Goal: Task Accomplishment & Management: Use online tool/utility

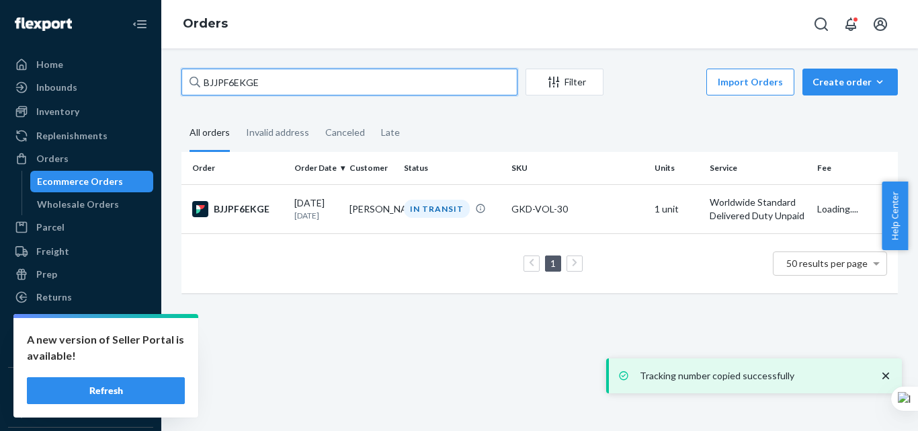
click at [284, 81] on input "BJJPF6EKGE" at bounding box center [349, 82] width 336 height 27
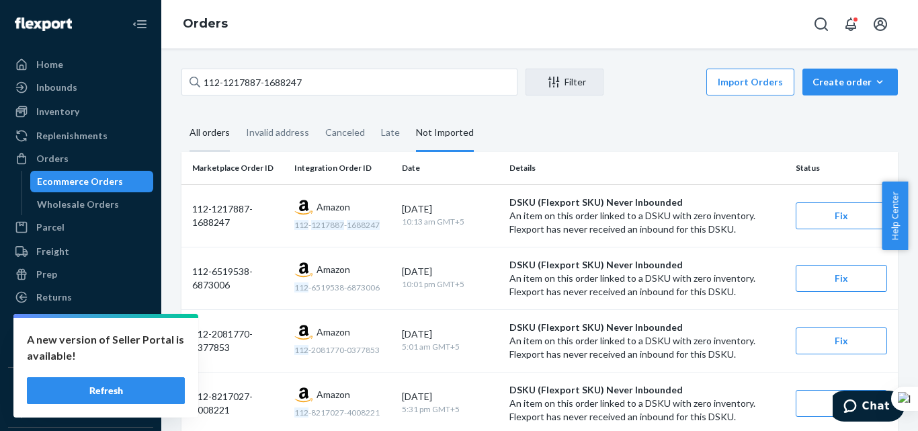
click at [208, 141] on div "All orders" at bounding box center [209, 133] width 40 height 37
click at [181, 115] on input "All orders" at bounding box center [181, 115] width 0 height 0
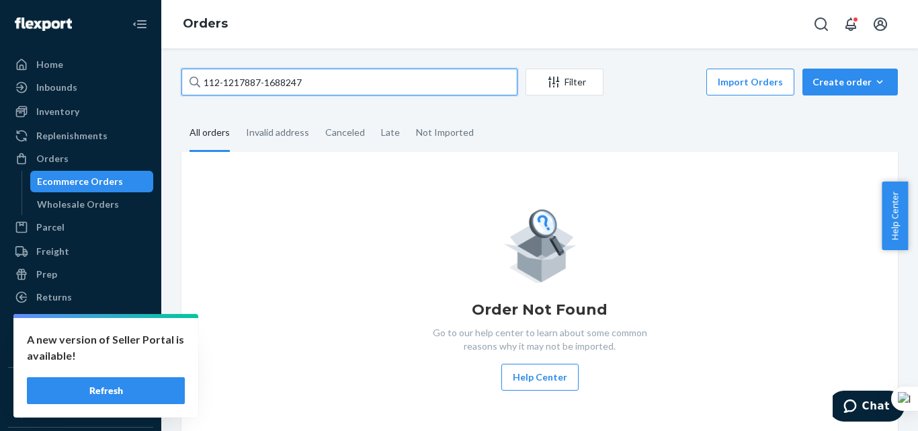
click at [234, 80] on input "112-1217887-1688247" at bounding box center [349, 82] width 336 height 27
paste input "8409757-6997821"
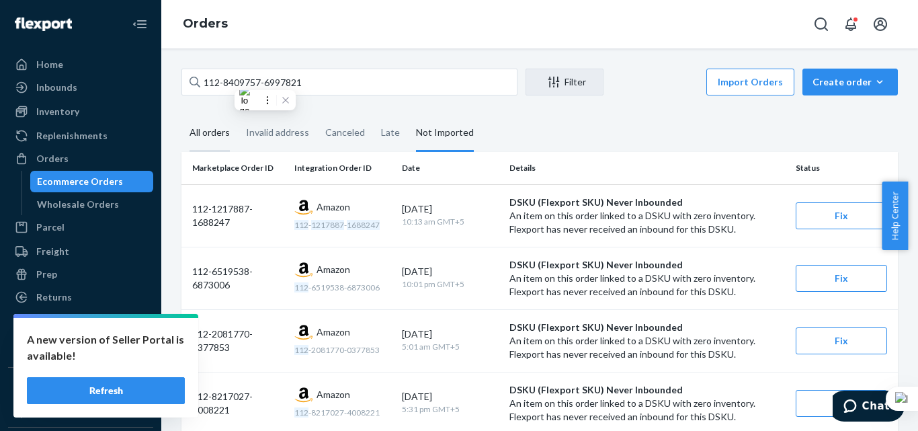
click at [225, 136] on div "All orders" at bounding box center [209, 133] width 40 height 37
click at [181, 115] on input "All orders" at bounding box center [181, 115] width 0 height 0
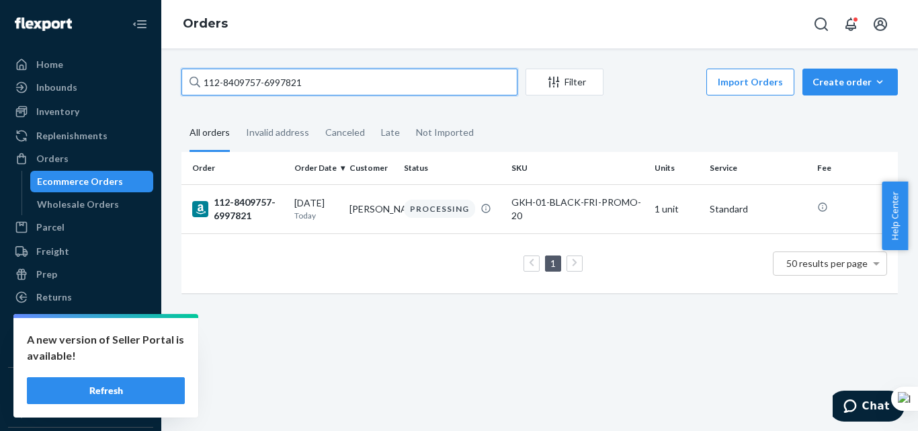
click at [272, 91] on input "112-8409757-6997821" at bounding box center [349, 82] width 336 height 27
paste input "3-7804210-2668223"
click at [284, 69] on input "113-7804210-2668223" at bounding box center [349, 82] width 336 height 27
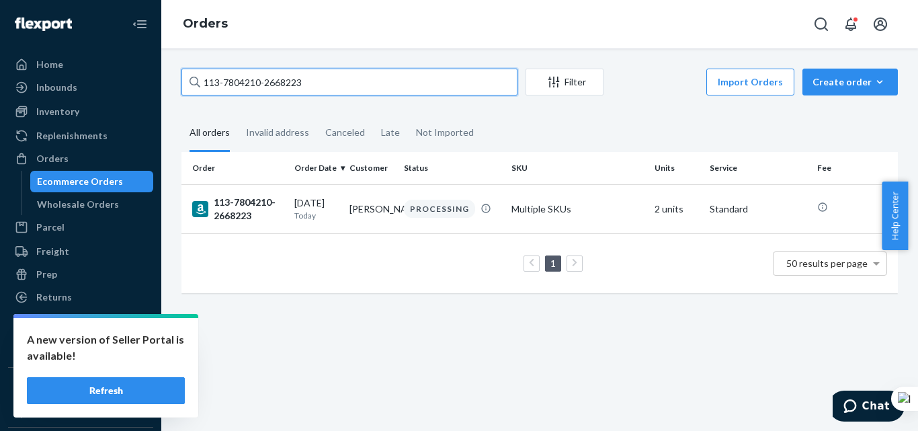
click at [284, 69] on input "113-7804210-2668223" at bounding box center [349, 82] width 336 height 27
paste input "1-4808883-5121064"
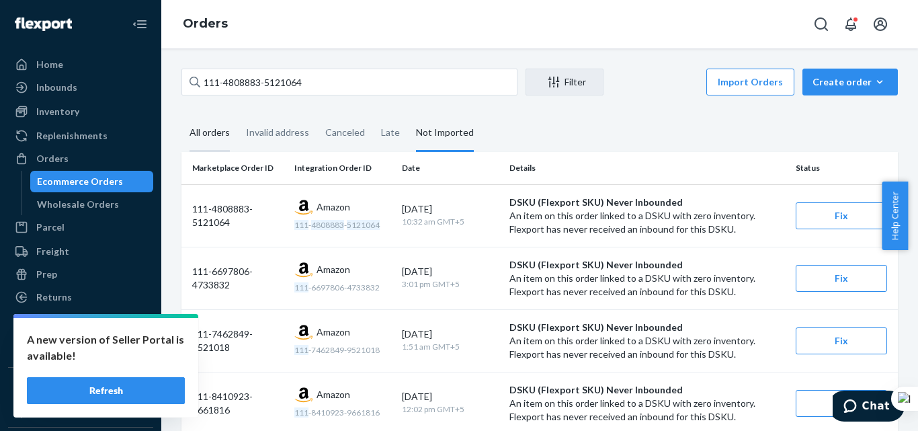
click at [228, 132] on div "All orders" at bounding box center [209, 133] width 40 height 37
click at [181, 115] on input "All orders" at bounding box center [181, 115] width 0 height 0
click at [214, 125] on div "All orders" at bounding box center [209, 133] width 40 height 37
click at [181, 115] on input "All orders" at bounding box center [181, 115] width 0 height 0
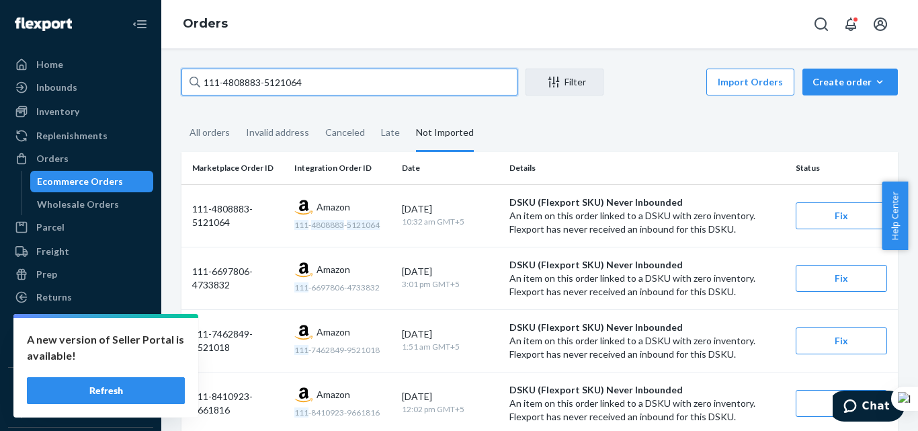
click at [308, 86] on input "111-4808883-5121064" at bounding box center [349, 82] width 336 height 27
paste input "0215798-6547455"
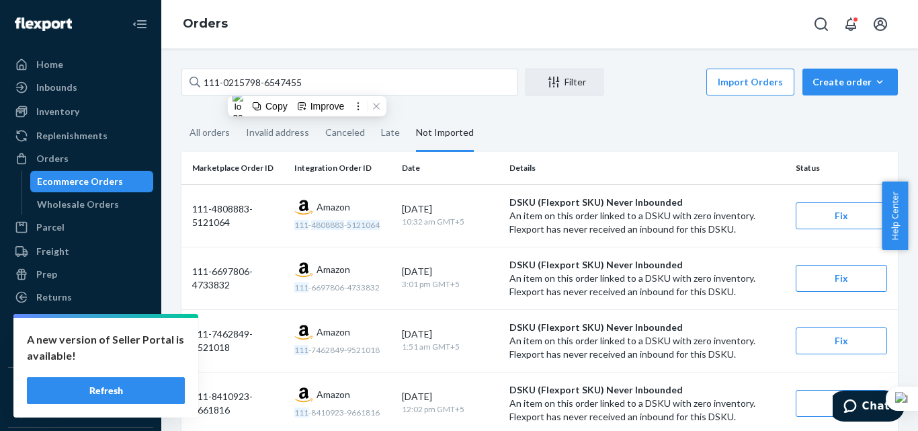
click at [207, 133] on div "All orders" at bounding box center [209, 132] width 40 height 35
click at [181, 115] on input "All orders" at bounding box center [181, 115] width 0 height 0
click at [230, 152] on th "Marketplace Order ID" at bounding box center [234, 168] width 107 height 32
click at [220, 136] on div "All orders" at bounding box center [209, 133] width 40 height 37
click at [181, 115] on input "All orders" at bounding box center [181, 115] width 0 height 0
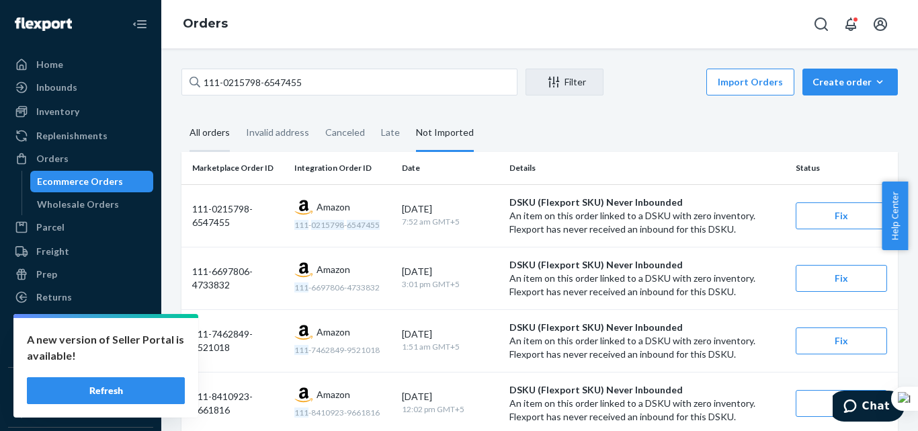
click at [211, 136] on div "All orders" at bounding box center [209, 133] width 40 height 37
click at [181, 115] on input "All orders" at bounding box center [181, 115] width 0 height 0
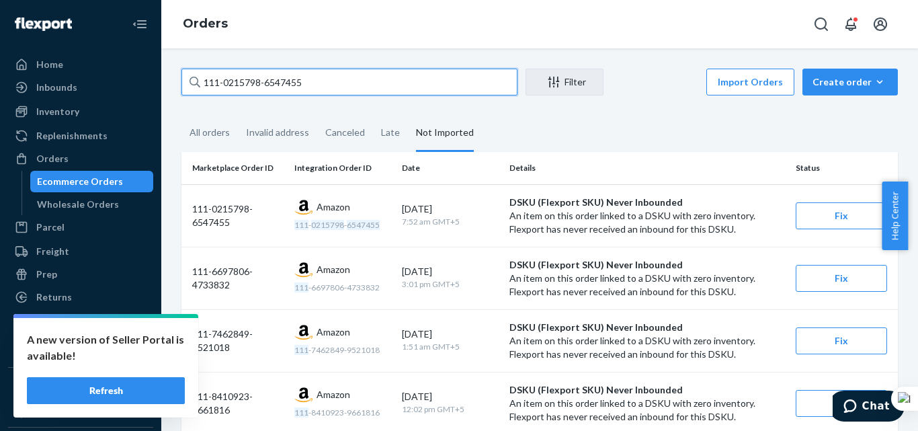
click at [230, 87] on input "111-0215798-6547455" at bounding box center [349, 82] width 336 height 27
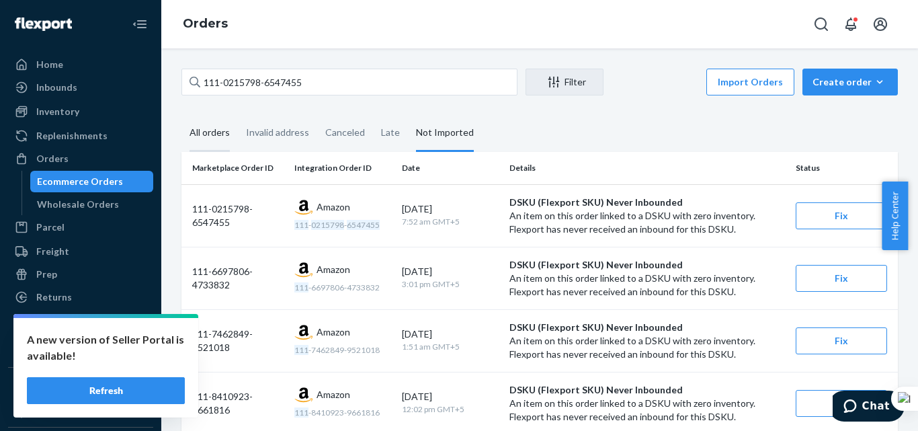
click at [186, 138] on div "All orders" at bounding box center [209, 133] width 56 height 37
click at [181, 115] on input "All orders" at bounding box center [181, 115] width 0 height 0
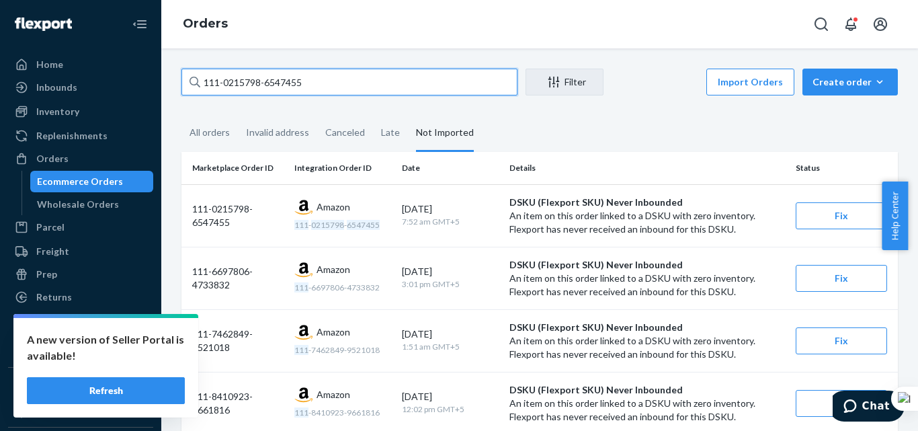
click at [247, 85] on input "111-0215798-6547455" at bounding box center [349, 82] width 336 height 27
paste input "1526318-77346"
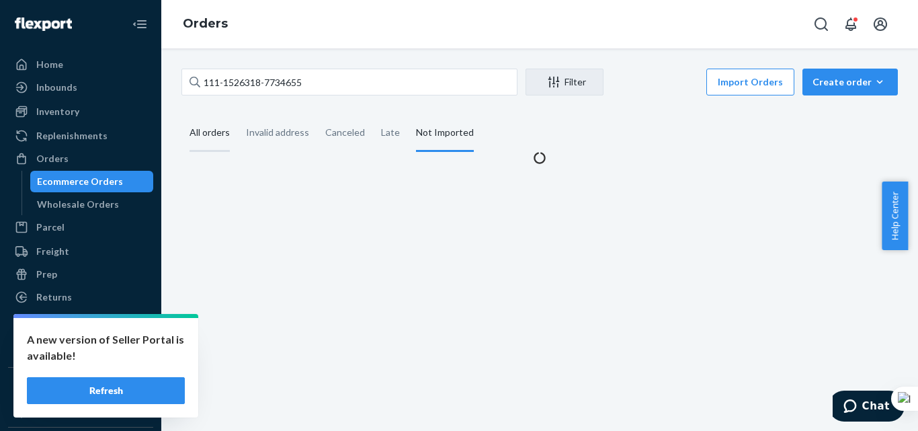
click at [214, 132] on div "All orders" at bounding box center [209, 133] width 40 height 37
click at [181, 115] on input "All orders" at bounding box center [181, 115] width 0 height 0
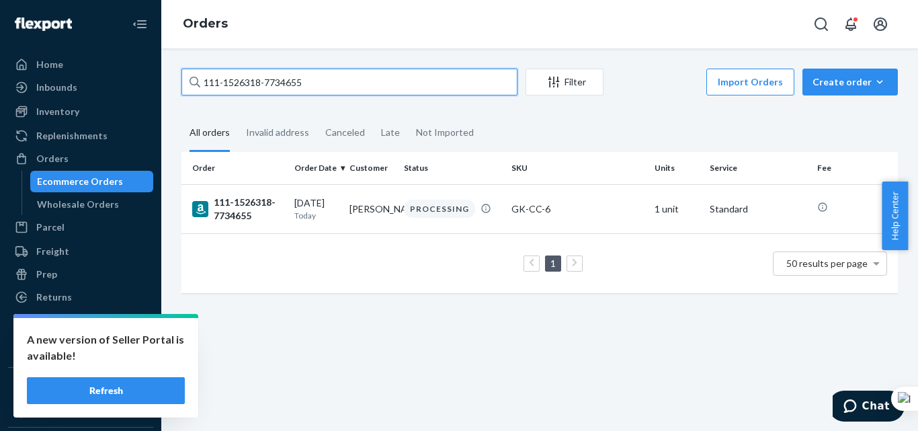
click at [242, 75] on input "111-1526318-7734655" at bounding box center [349, 82] width 336 height 27
paste input "2-1376285-0106608"
click at [274, 83] on input "112-1376285-0106608" at bounding box center [349, 82] width 336 height 27
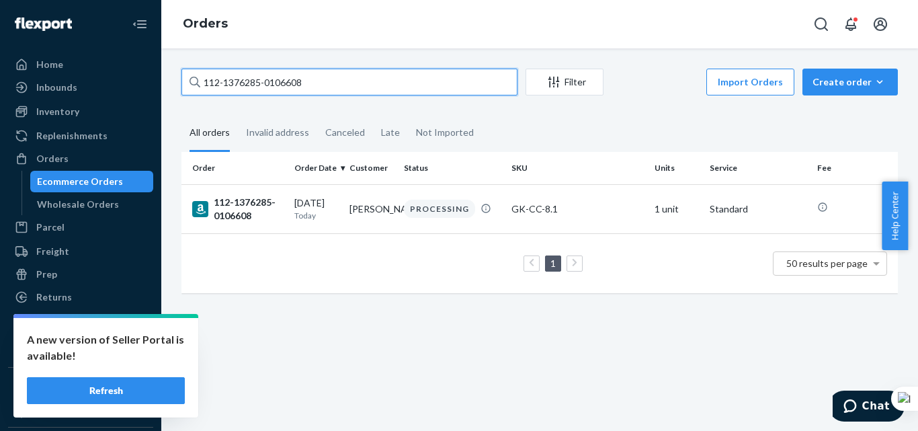
click at [274, 83] on input "112-1376285-0106608" at bounding box center [349, 82] width 336 height 27
paste input "4-9370714-5721005"
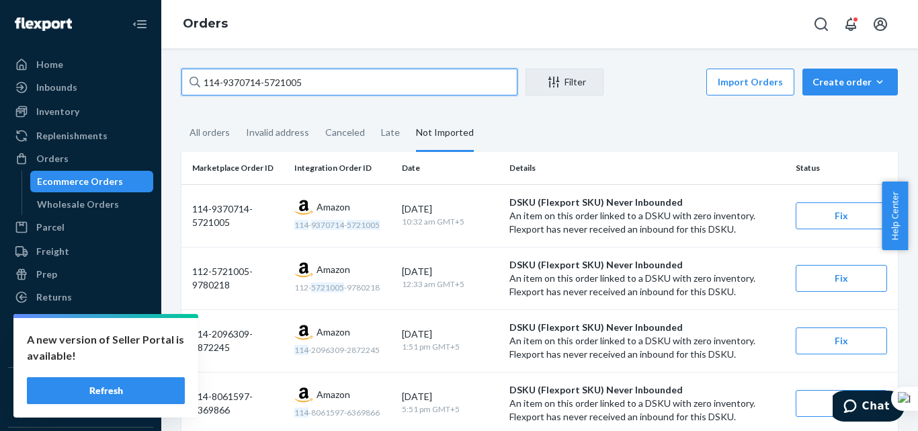
click at [269, 80] on input "114-9370714-5721005" at bounding box center [349, 82] width 336 height 27
paste input "6959006-6504243"
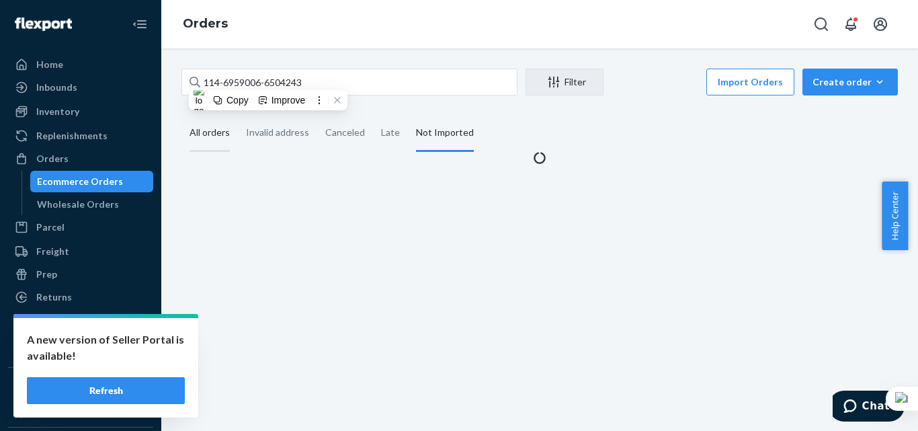
click at [208, 128] on div "All orders" at bounding box center [209, 133] width 40 height 37
click at [181, 115] on input "All orders" at bounding box center [181, 115] width 0 height 0
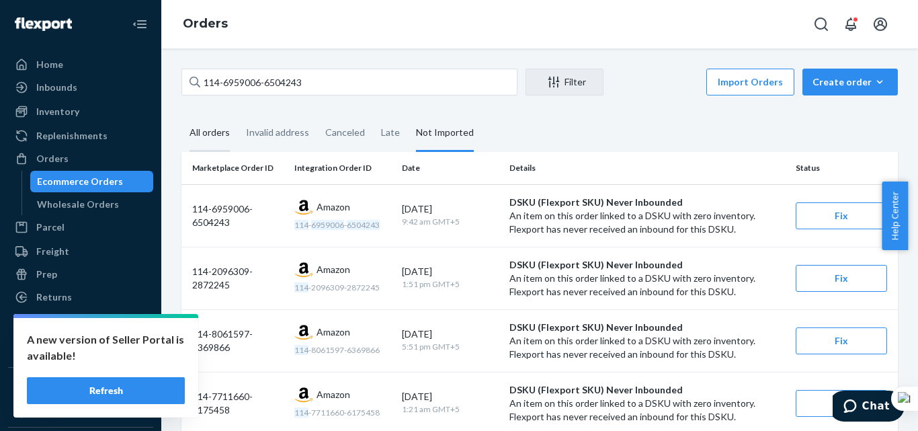
click at [221, 134] on div "All orders" at bounding box center [209, 133] width 40 height 37
click at [181, 115] on input "All orders" at bounding box center [181, 115] width 0 height 0
click at [216, 133] on div "All orders" at bounding box center [209, 133] width 40 height 37
click at [181, 115] on input "All orders" at bounding box center [181, 115] width 0 height 0
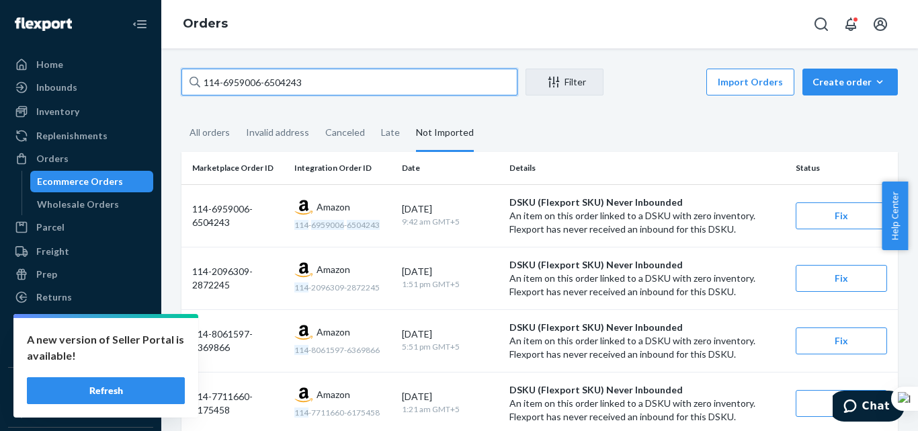
click at [242, 88] on input "114-6959006-6504243" at bounding box center [349, 82] width 336 height 27
paste input "2-1660019-4000248"
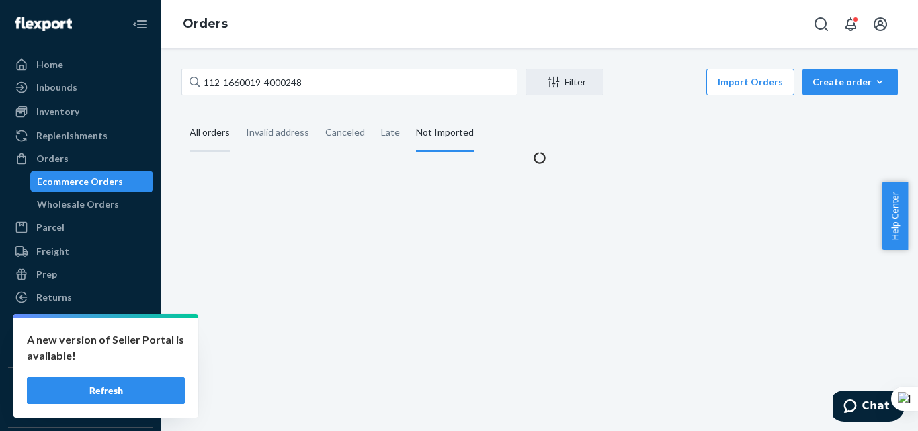
click at [222, 135] on div "All orders" at bounding box center [209, 133] width 40 height 37
click at [181, 115] on input "All orders" at bounding box center [181, 115] width 0 height 0
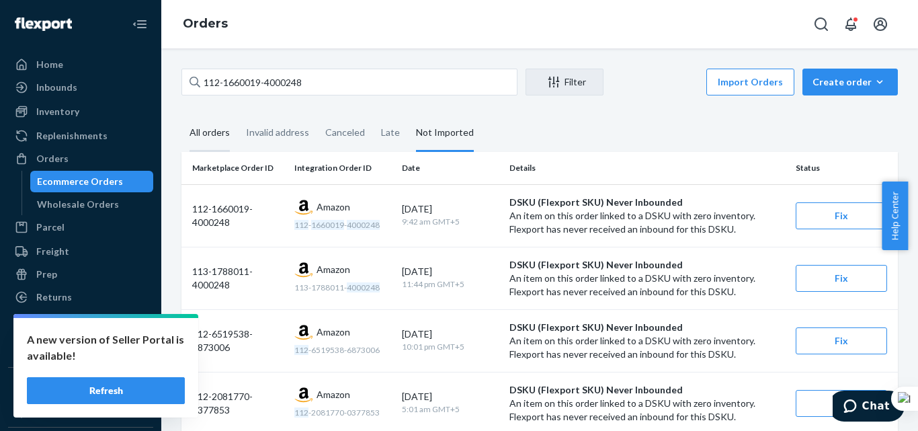
click at [221, 132] on div "All orders" at bounding box center [209, 133] width 40 height 37
click at [181, 115] on input "All orders" at bounding box center [181, 115] width 0 height 0
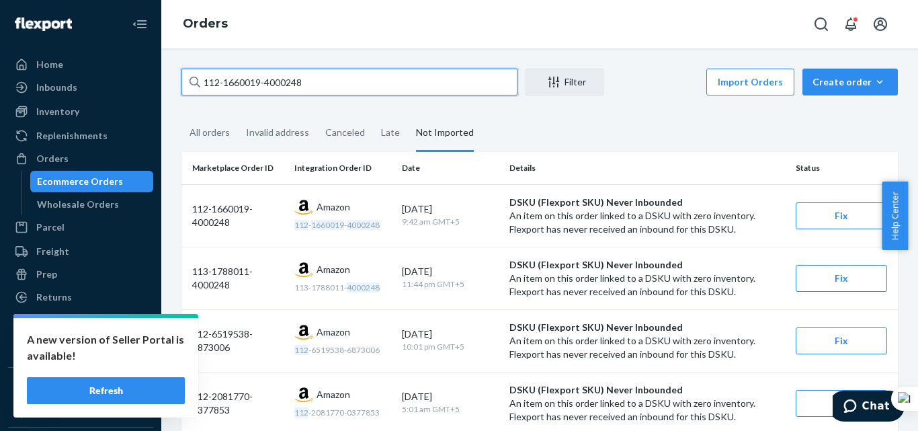
click at [259, 88] on input "112-1660019-4000248" at bounding box center [349, 82] width 336 height 27
paste input "4-0468109-9483464"
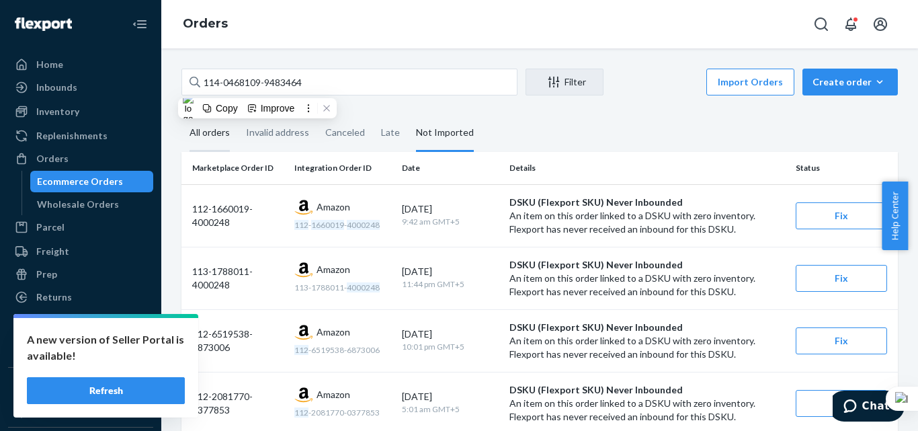
click at [206, 128] on div "All orders" at bounding box center [209, 133] width 40 height 37
click at [181, 115] on input "All orders" at bounding box center [181, 115] width 0 height 0
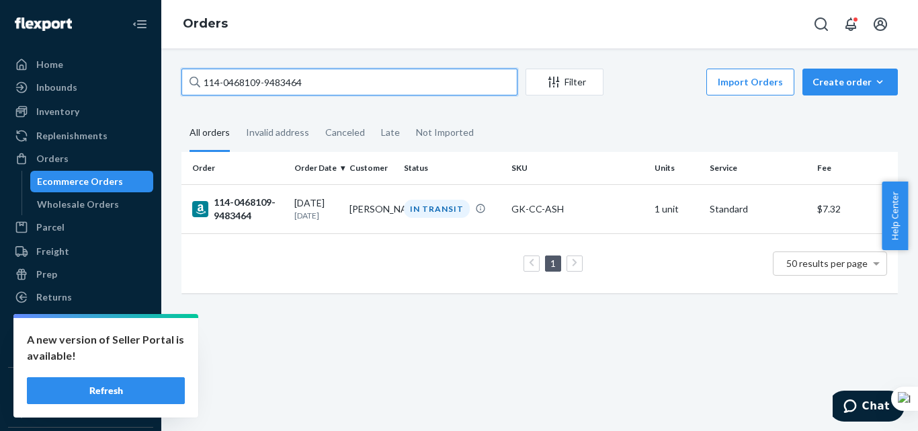
click at [304, 83] on input "114-0468109-9483464" at bounding box center [349, 82] width 336 height 27
paste input "1-0108589-508981"
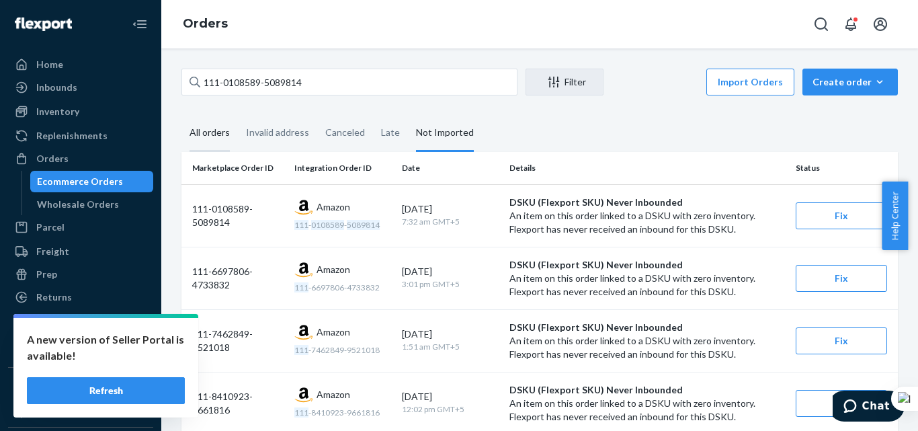
click at [223, 130] on div "All orders" at bounding box center [209, 133] width 40 height 37
click at [181, 115] on input "All orders" at bounding box center [181, 115] width 0 height 0
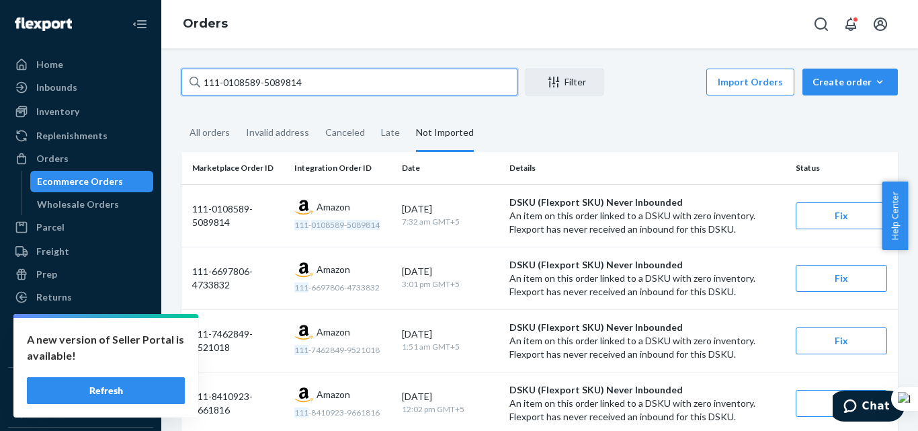
click at [274, 77] on input "111-0108589-5089814" at bounding box center [349, 82] width 336 height 27
paste input "3-4833620-8747420"
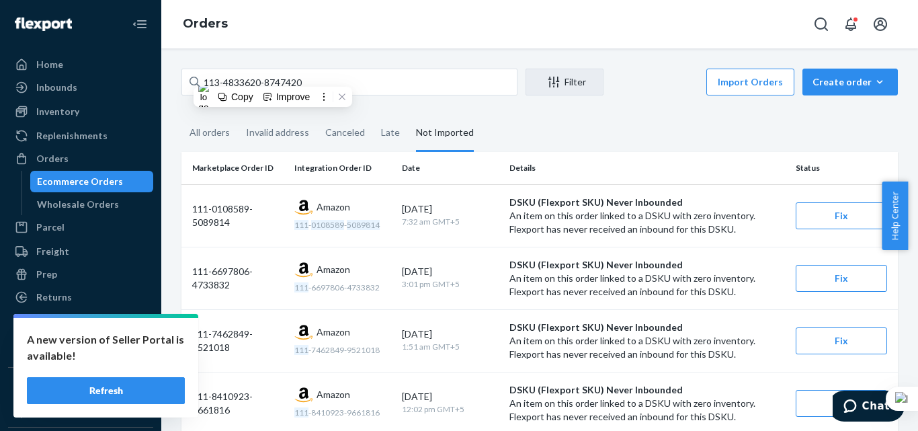
click at [209, 131] on div "All orders" at bounding box center [209, 132] width 40 height 35
click at [181, 115] on input "All orders" at bounding box center [181, 115] width 0 height 0
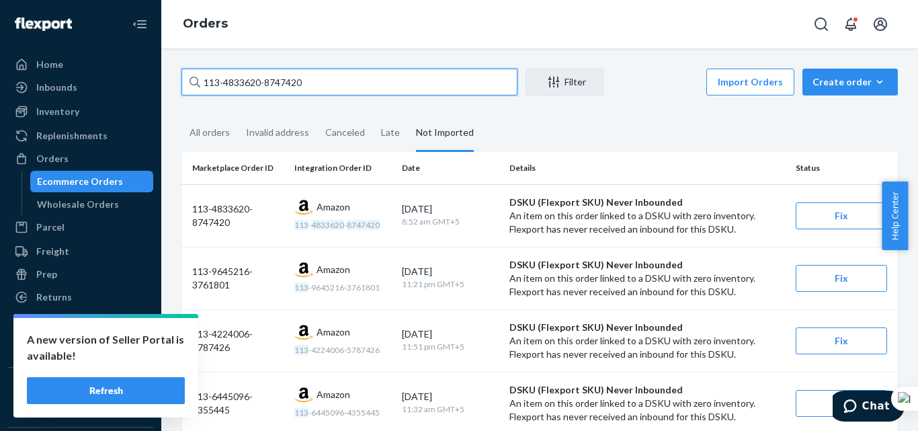
click at [246, 74] on input "113-4833620-8747420" at bounding box center [349, 82] width 336 height 27
paste input "651099-9813027"
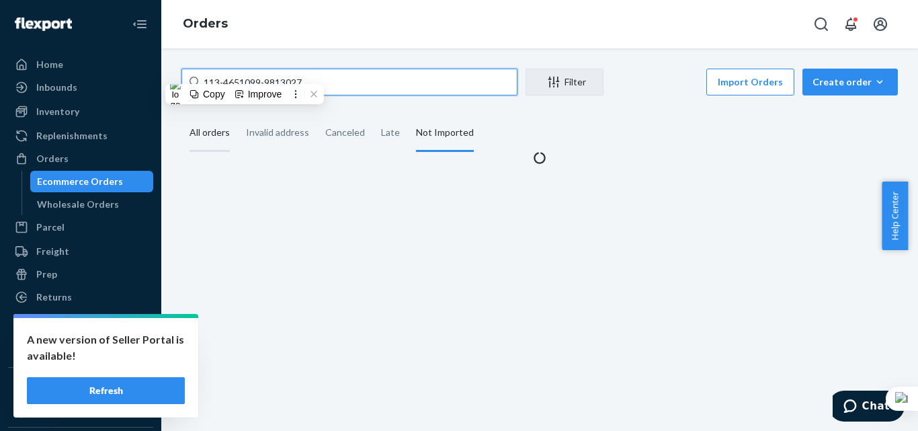
type input "113-4651099-9813027"
click at [220, 132] on div "All orders" at bounding box center [209, 133] width 40 height 37
click at [181, 115] on input "All orders" at bounding box center [181, 115] width 0 height 0
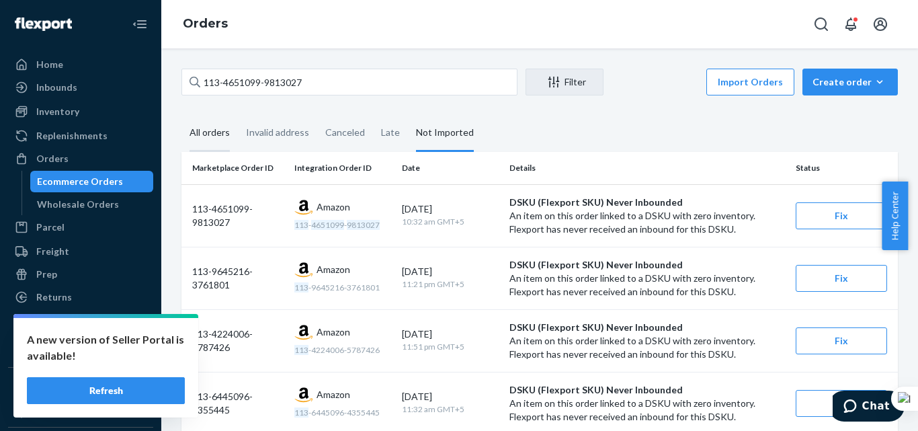
click at [199, 125] on div "All orders" at bounding box center [209, 133] width 40 height 37
click at [181, 115] on input "All orders" at bounding box center [181, 115] width 0 height 0
click at [219, 124] on div "All orders" at bounding box center [209, 133] width 40 height 37
click at [181, 115] on input "All orders" at bounding box center [181, 115] width 0 height 0
click at [202, 136] on div "All orders" at bounding box center [209, 133] width 40 height 37
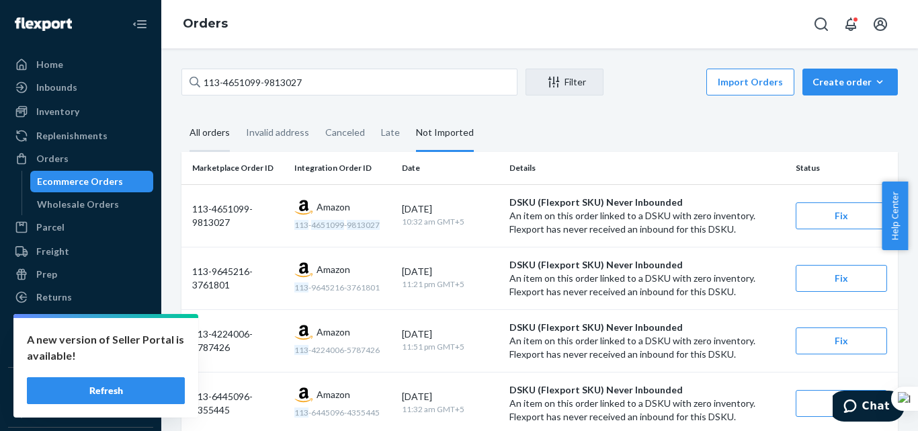
click at [181, 115] on input "All orders" at bounding box center [181, 115] width 0 height 0
click at [208, 133] on div "All orders" at bounding box center [209, 133] width 40 height 37
click at [181, 115] on input "All orders" at bounding box center [181, 115] width 0 height 0
drag, startPoint x: 211, startPoint y: 124, endPoint x: 300, endPoint y: 30, distance: 129.7
click at [211, 124] on div "All orders" at bounding box center [209, 132] width 40 height 35
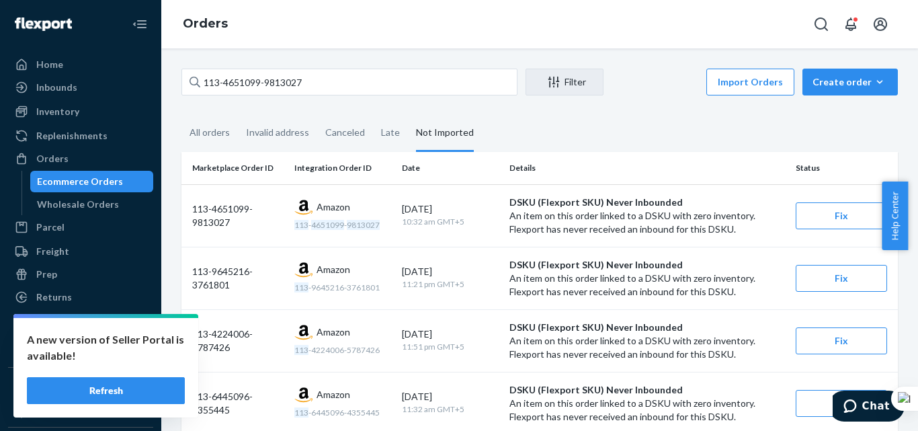
click at [181, 115] on input "All orders" at bounding box center [181, 115] width 0 height 0
click at [193, 136] on div "All orders" at bounding box center [209, 133] width 40 height 37
click at [181, 115] on input "All orders" at bounding box center [181, 115] width 0 height 0
click at [222, 124] on div "All orders" at bounding box center [209, 133] width 40 height 37
click at [181, 115] on input "All orders" at bounding box center [181, 115] width 0 height 0
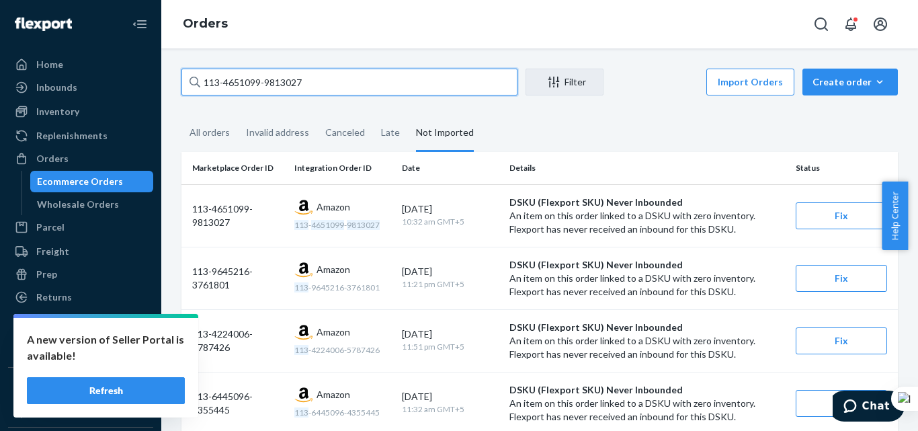
click at [310, 83] on input "113-4651099-9813027" at bounding box center [349, 82] width 336 height 27
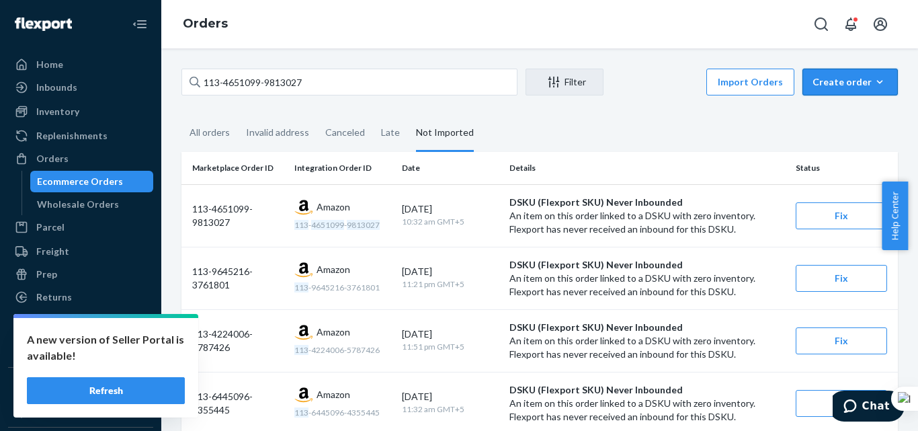
click at [837, 91] on button "Create order Ecommerce order Removal order" at bounding box center [849, 82] width 95 height 27
click at [0, 0] on button "Ecommerce order" at bounding box center [0, 0] width 0 height 0
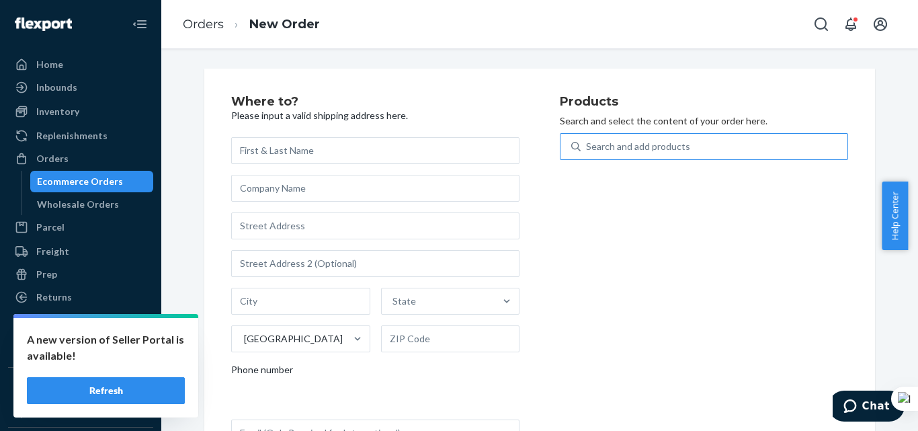
click at [680, 136] on div "Search and add products" at bounding box center [713, 146] width 267 height 24
click at [587, 140] on input "Search and add products" at bounding box center [586, 146] width 1 height 13
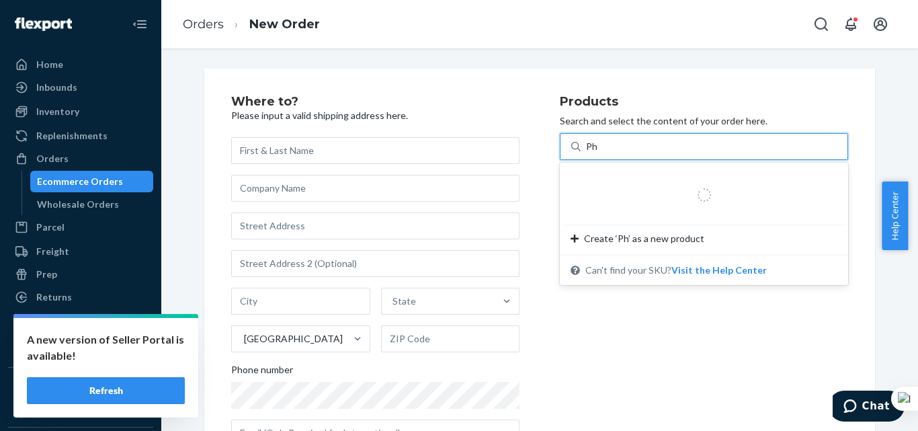
type input "Ph+"
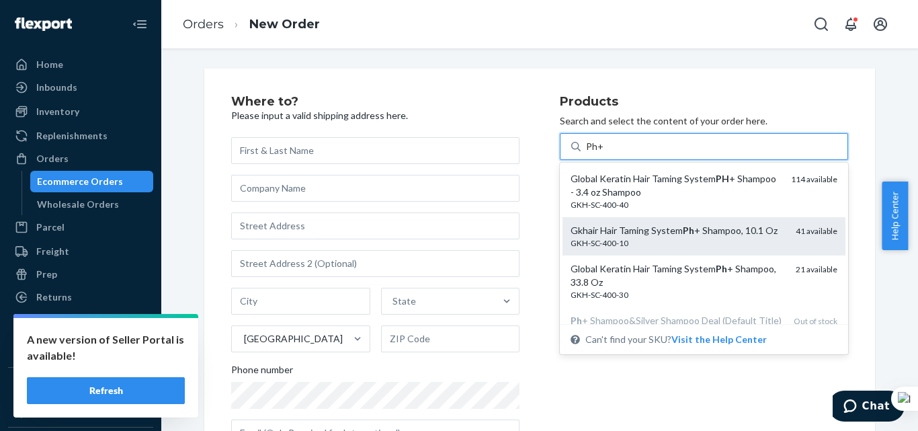
click at [621, 236] on div "Gkhair Hair Taming System Ph + Shampoo, 10.1 Oz" at bounding box center [677, 230] width 214 height 13
click at [603, 153] on input "Ph+" at bounding box center [594, 146] width 17 height 13
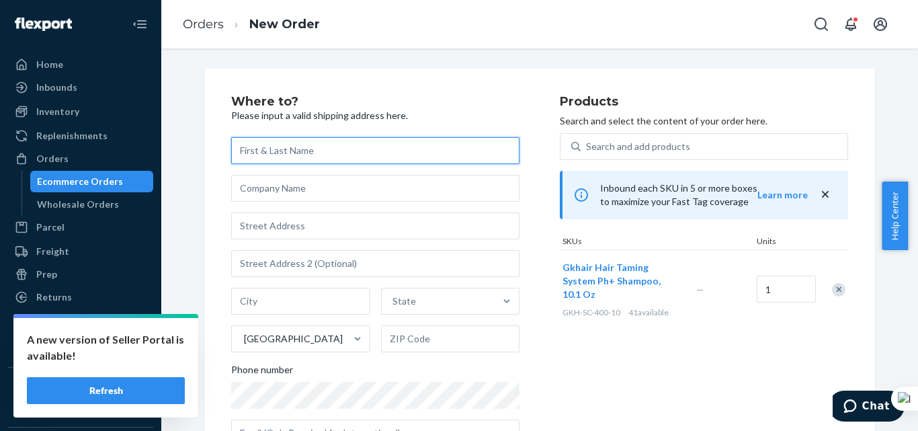
click at [327, 151] on input "text" at bounding box center [375, 150] width 288 height 27
paste input "[PERSON_NAME]"
type input "[PERSON_NAME]"
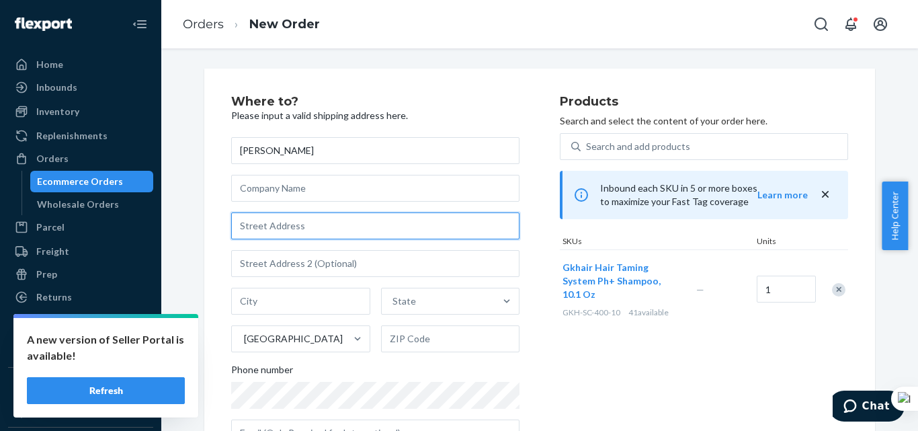
click at [295, 216] on input "text" at bounding box center [375, 225] width 288 height 27
paste input "109 PRINCETON PL"
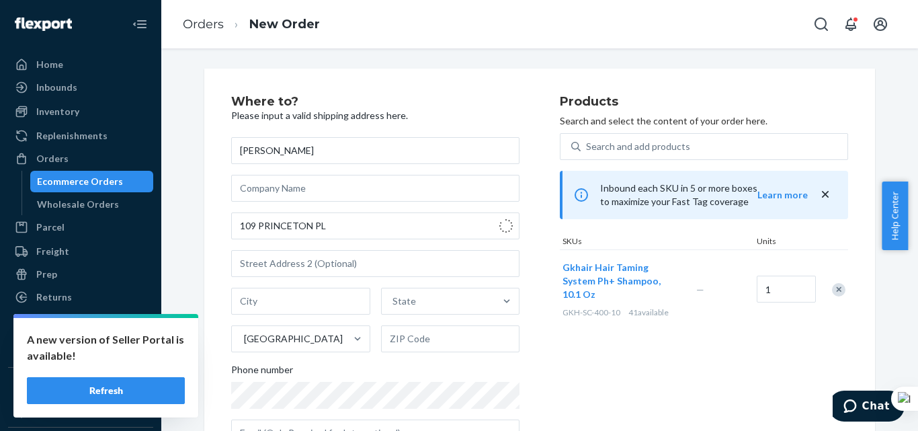
type input "[STREET_ADDRESS]"
type input "[PERSON_NAME]"
type input "38305"
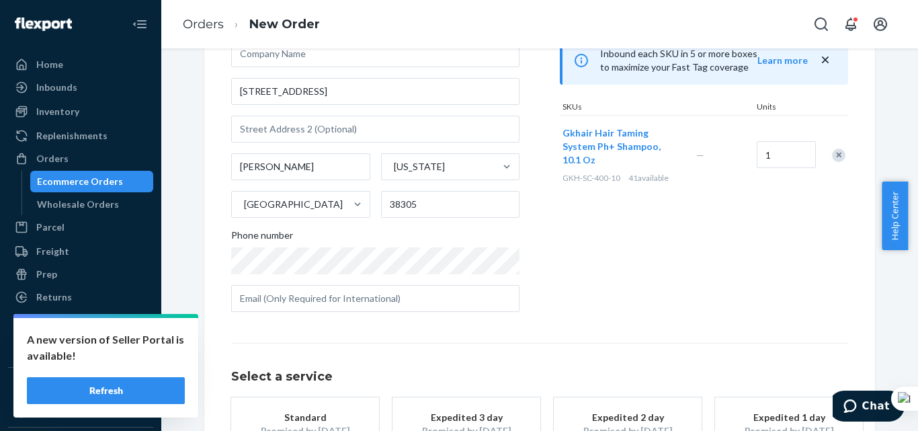
scroll to position [249, 0]
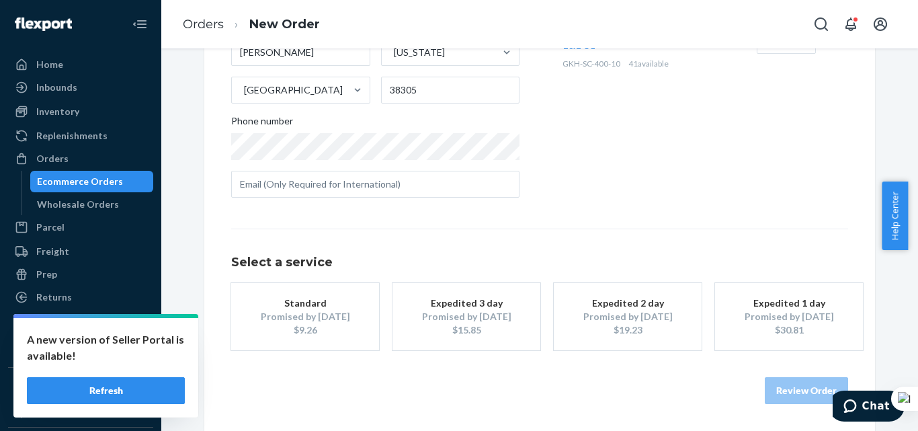
click at [285, 349] on button "Standard Promised by [DATE] $9.26" at bounding box center [305, 316] width 148 height 67
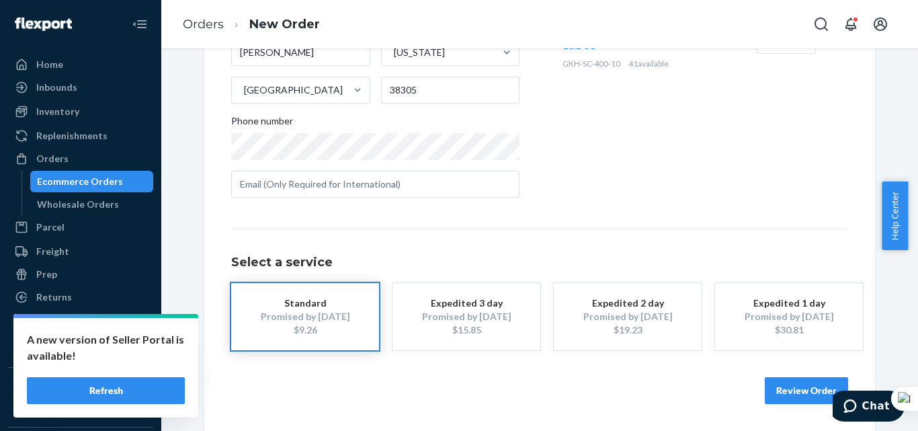
click at [783, 388] on button "Review Order" at bounding box center [805, 390] width 83 height 27
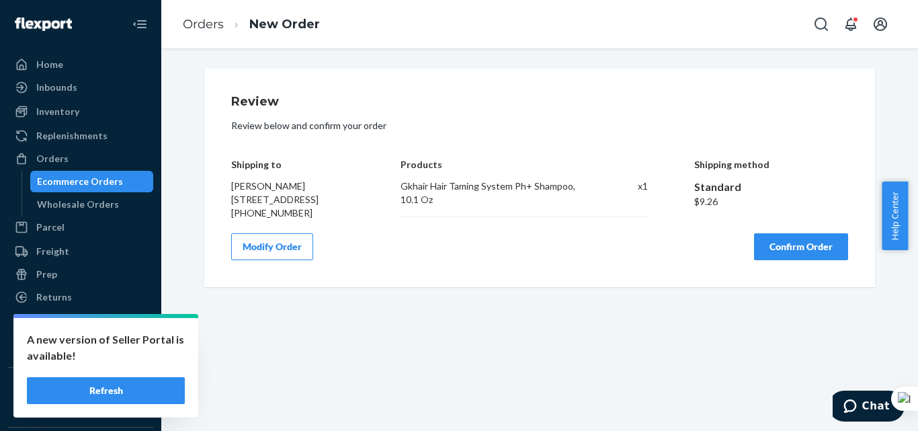
scroll to position [0, 0]
click at [795, 260] on button "Confirm Order" at bounding box center [801, 246] width 94 height 27
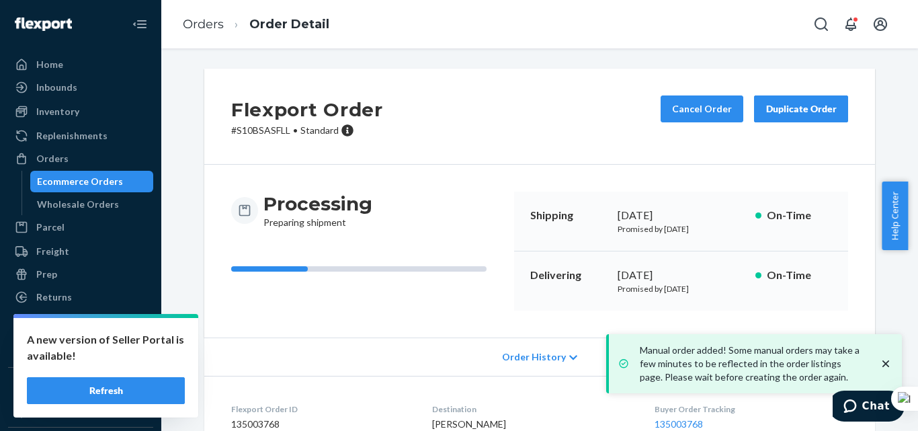
click at [264, 133] on p "# S10BSASFLL • Standard" at bounding box center [307, 130] width 152 height 13
copy p "S10BSASFLL"
